Goal: Task Accomplishment & Management: Manage account settings

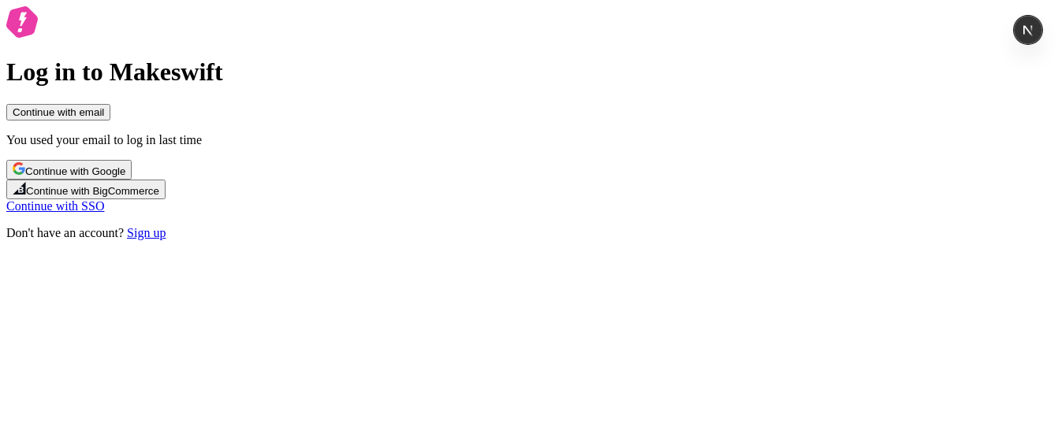
click at [125, 177] on span "Continue with Google" at bounding box center [75, 171] width 100 height 12
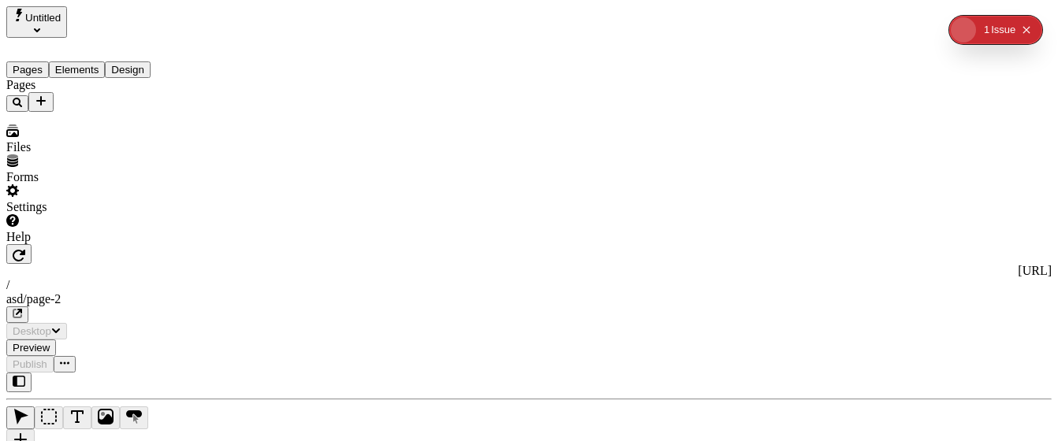
type input "/asd/page-2"
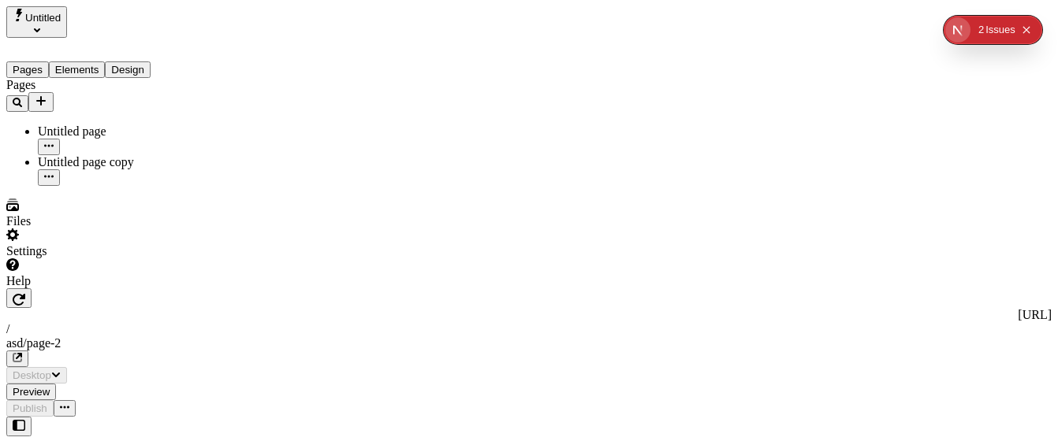
type input "/asd/page-2"
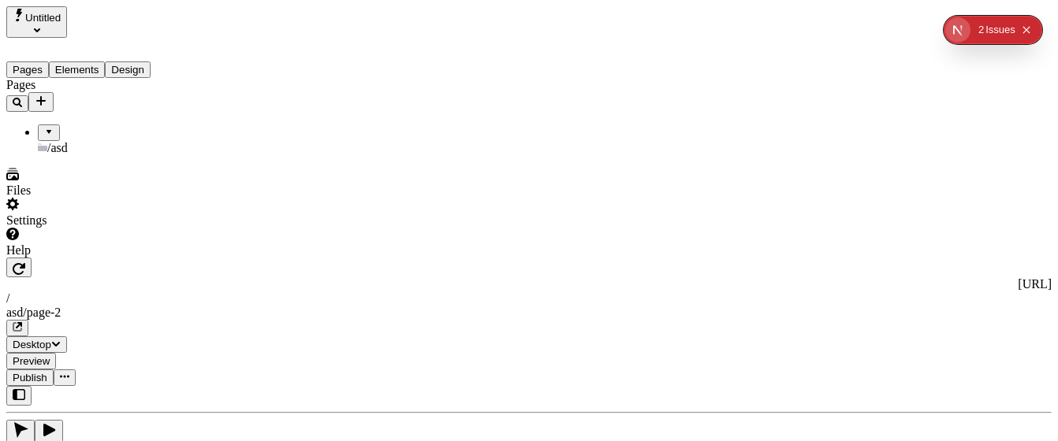
click at [67, 14] on button "Untitled" at bounding box center [36, 22] width 61 height 32
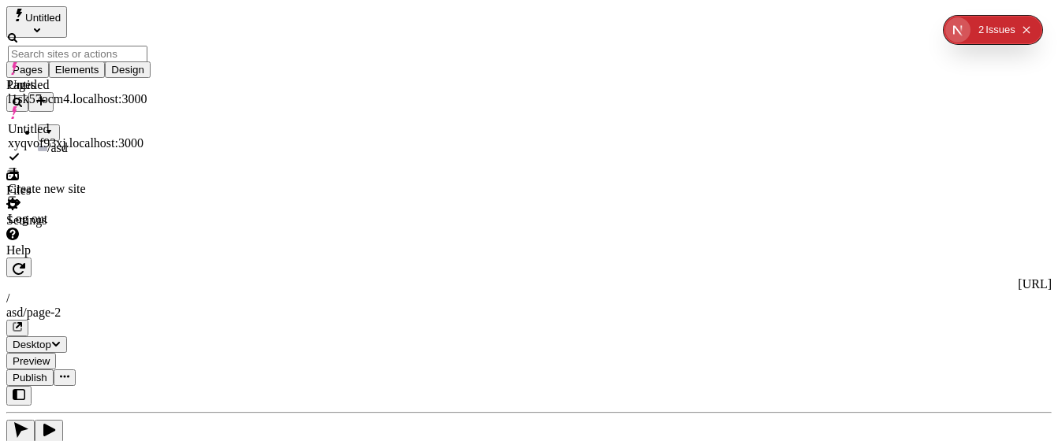
click at [80, 212] on div "Log out" at bounding box center [77, 219] width 139 height 14
